Goal: Find specific page/section: Find specific page/section

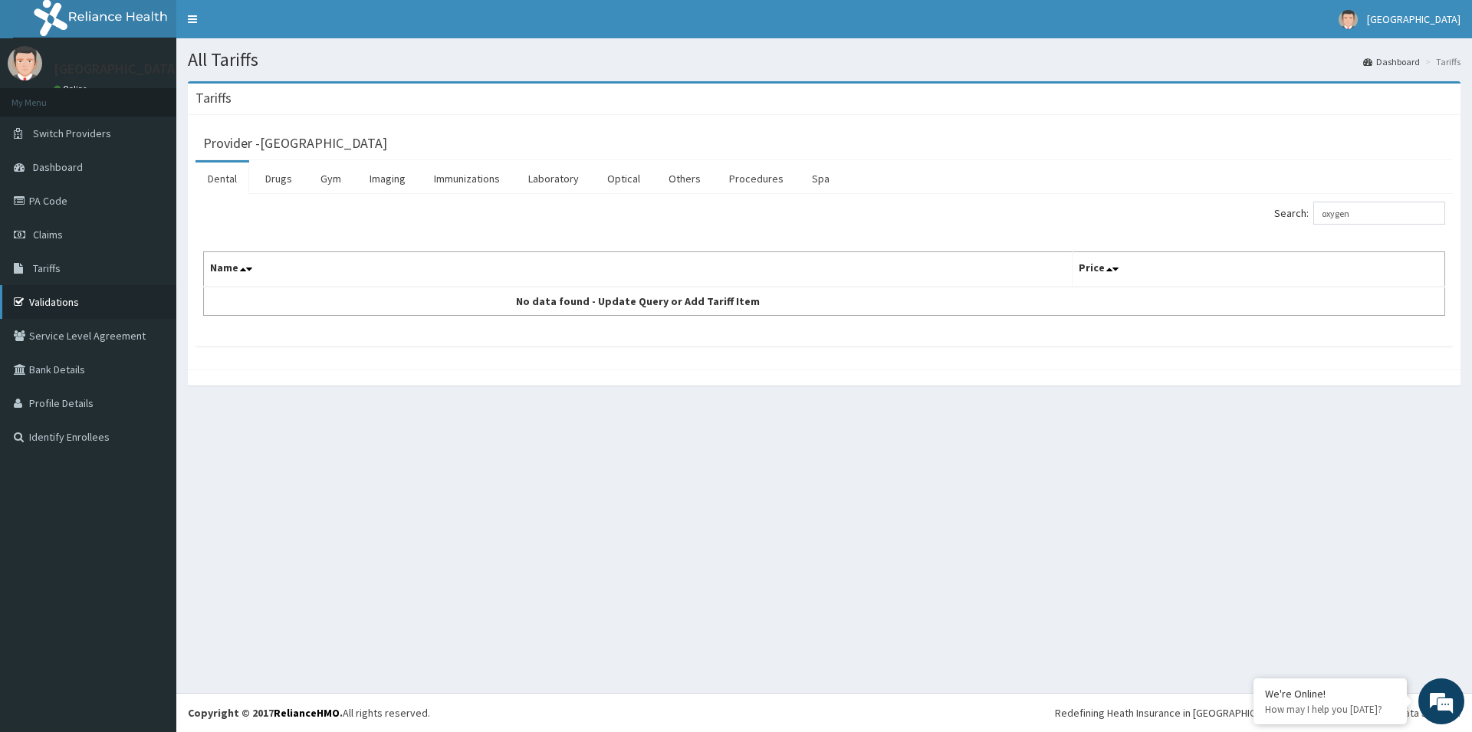
click at [60, 303] on link "Validations" at bounding box center [88, 302] width 176 height 34
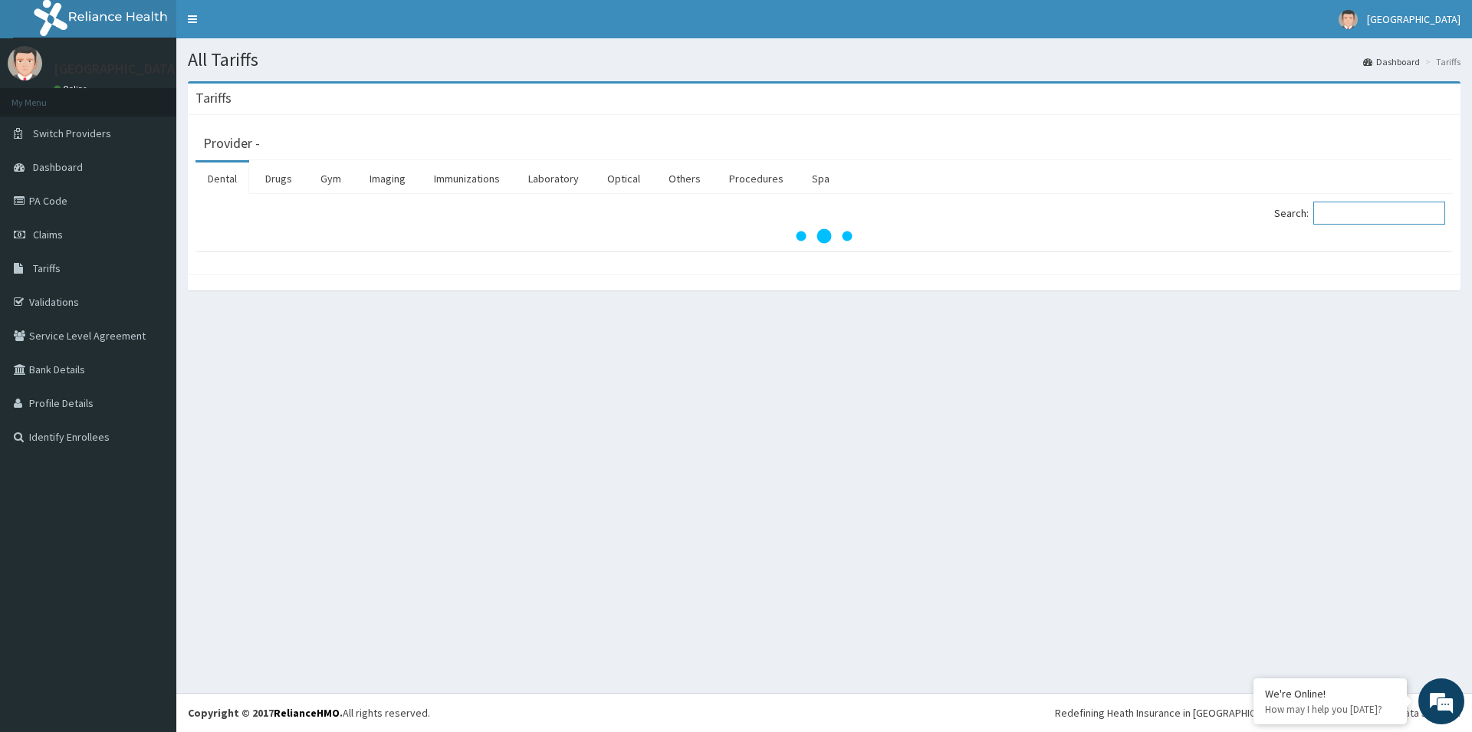
click at [1362, 211] on input "Search:" at bounding box center [1379, 213] width 132 height 23
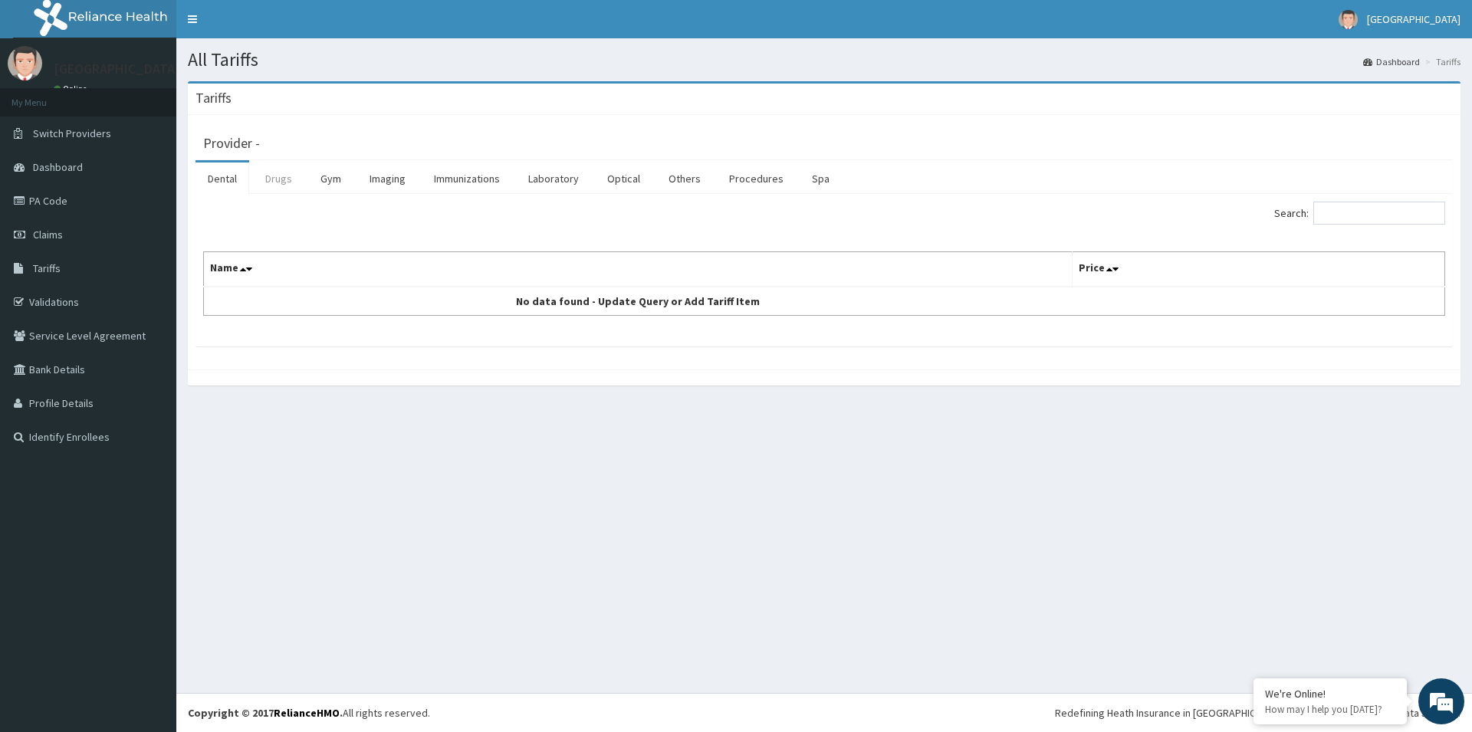
click at [280, 177] on link "Drugs" at bounding box center [278, 179] width 51 height 32
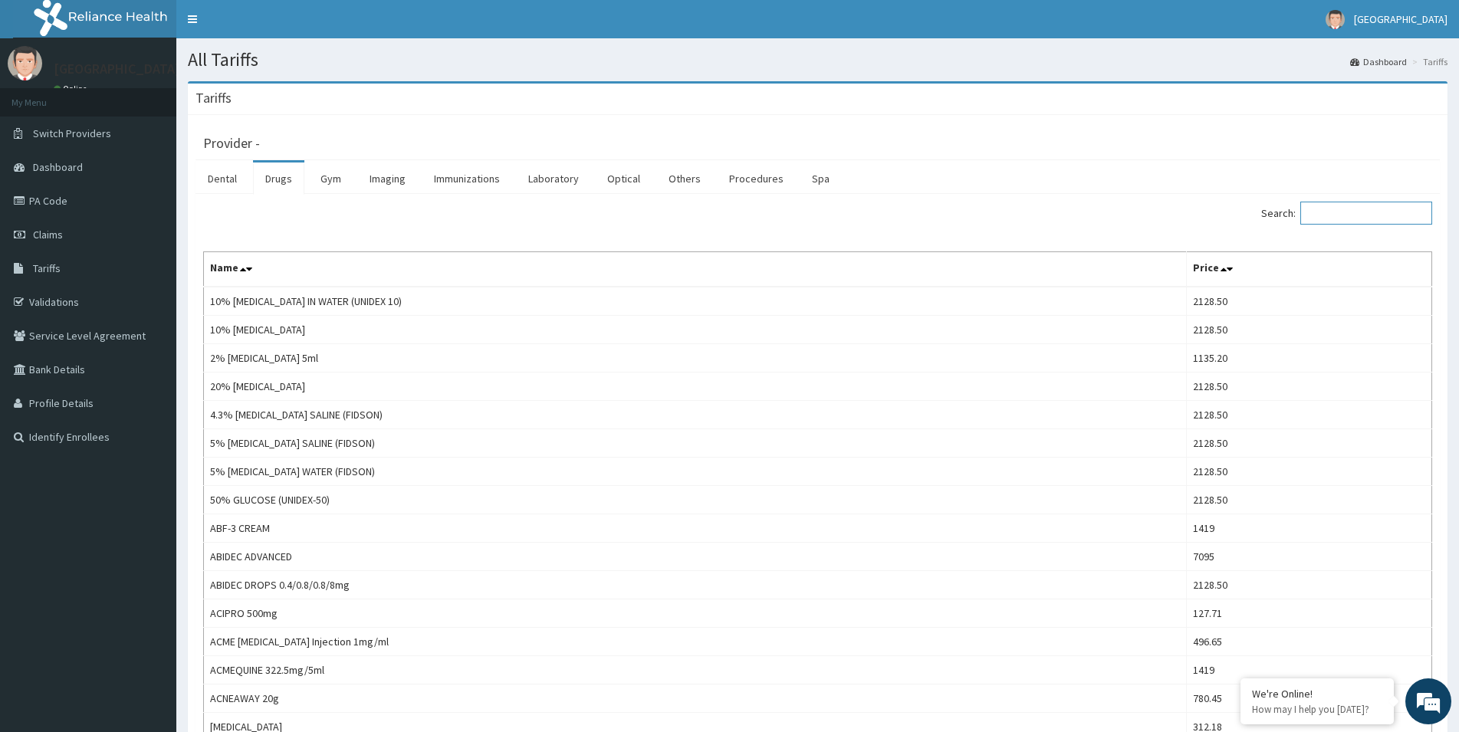
click at [1354, 218] on input "Search:" at bounding box center [1366, 213] width 132 height 23
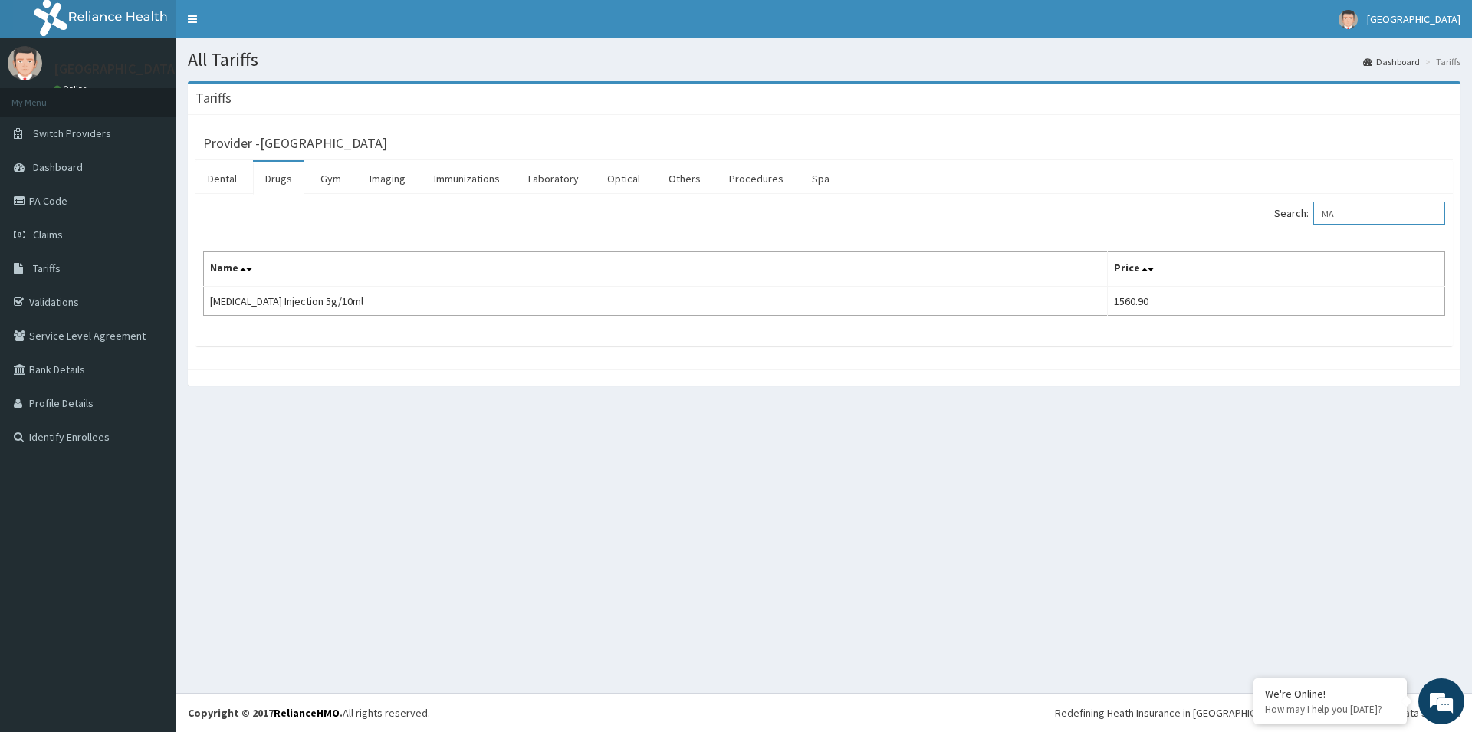
type input "M"
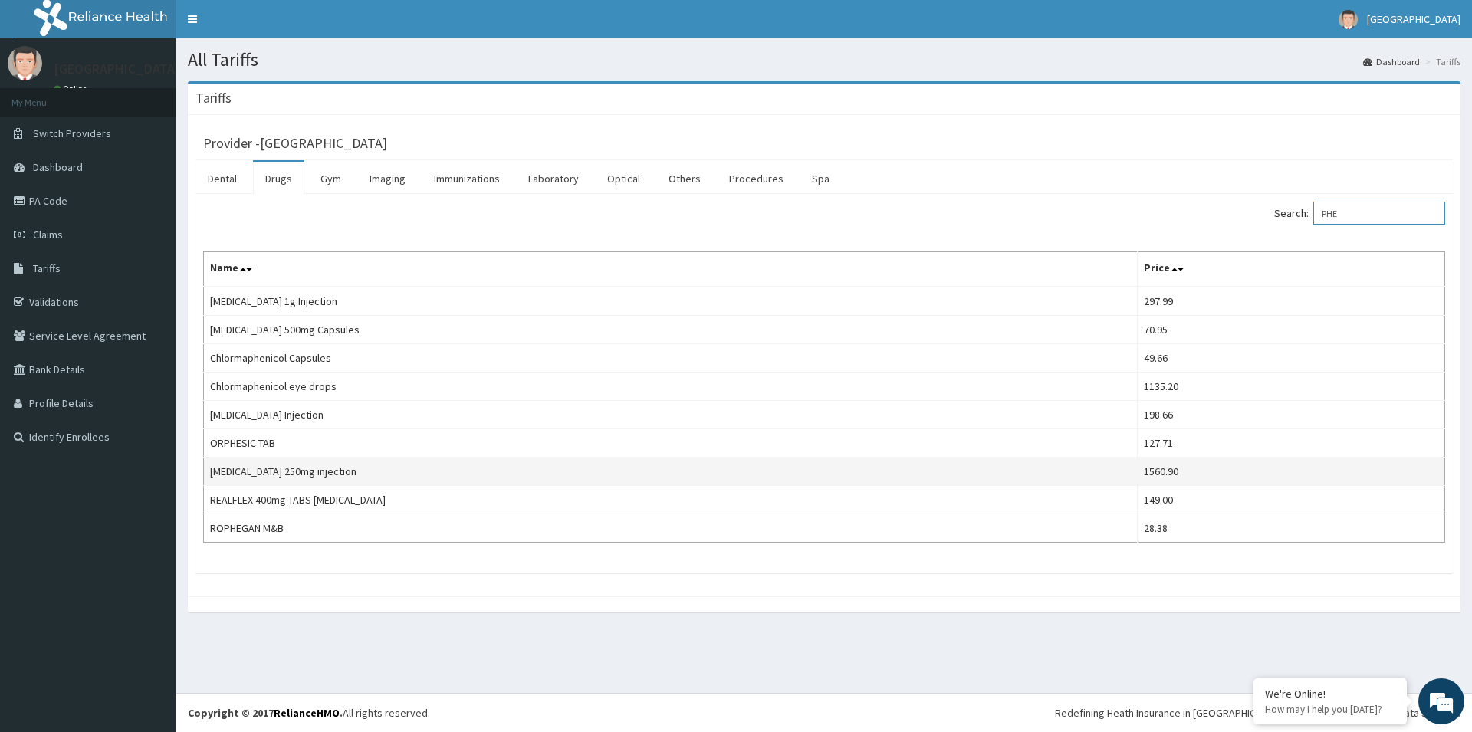
type input "PHE"
click at [310, 473] on td "[MEDICAL_DATA] 250mg injection" at bounding box center [671, 472] width 934 height 28
